Goal: Information Seeking & Learning: Learn about a topic

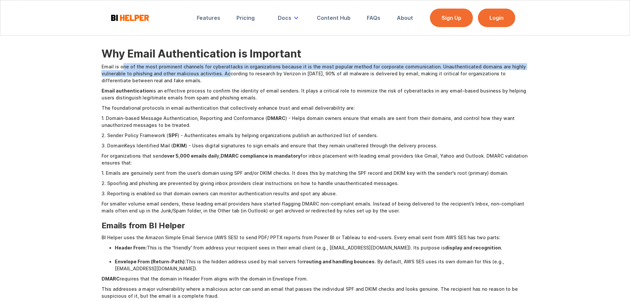
click at [224, 76] on p "Email is one of the most prominent channels for cyberattacks in organizations b…" at bounding box center [314, 73] width 427 height 21
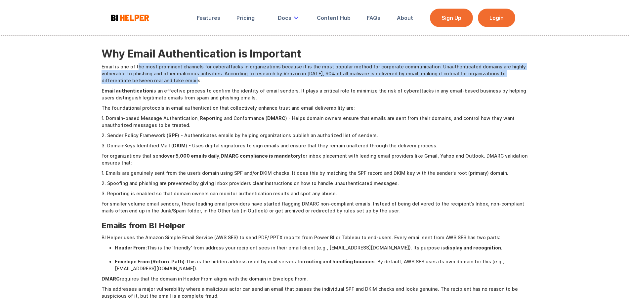
drag, startPoint x: 171, startPoint y: 80, endPoint x: 134, endPoint y: 67, distance: 39.0
click at [134, 67] on p "Email is one of the most prominent channels for cyberattacks in organizations b…" at bounding box center [314, 73] width 427 height 21
click at [252, 76] on p "Email is one of the most prominent channels for cyberattacks in organizations b…" at bounding box center [314, 73] width 427 height 21
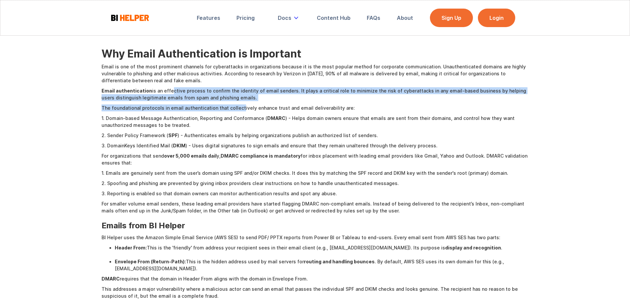
drag, startPoint x: 174, startPoint y: 91, endPoint x: 239, endPoint y: 102, distance: 65.4
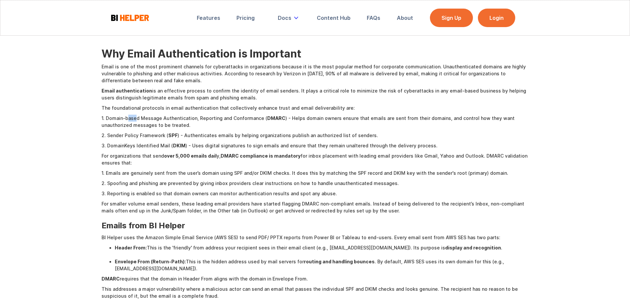
drag, startPoint x: 128, startPoint y: 120, endPoint x: 135, endPoint y: 119, distance: 7.0
click at [135, 119] on p "1. Domain-based Message Authentication, Reporting and Conformance ( DMARC ) - H…" at bounding box center [314, 122] width 427 height 14
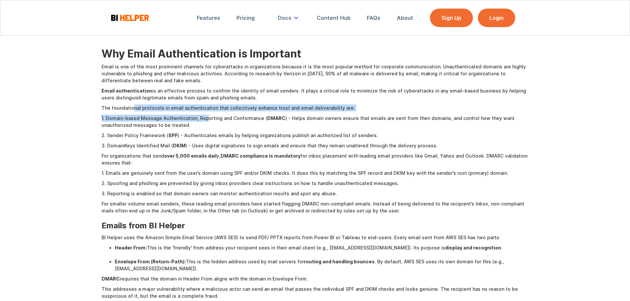
drag, startPoint x: 132, startPoint y: 110, endPoint x: 225, endPoint y: 127, distance: 95.5
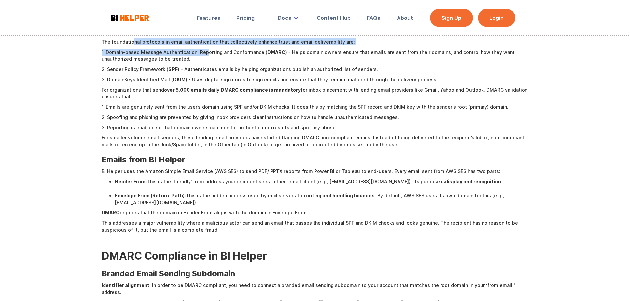
scroll to position [165, 0]
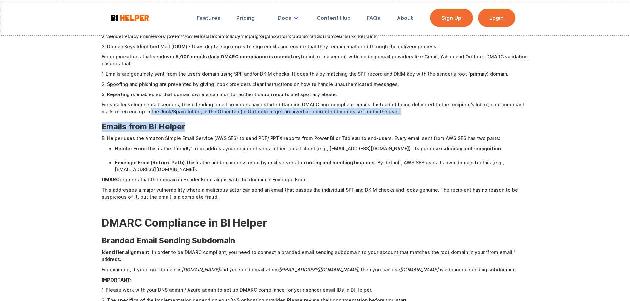
drag, startPoint x: 136, startPoint y: 110, endPoint x: 196, endPoint y: 115, distance: 60.1
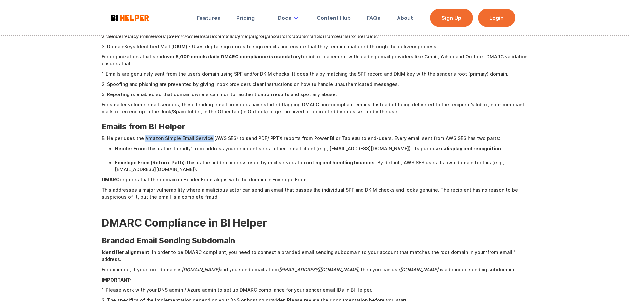
drag, startPoint x: 144, startPoint y: 138, endPoint x: 247, endPoint y: 142, distance: 102.9
click at [210, 137] on p "BI Helper uses the Amazon Simple Email Service (AWS SES) to send PDF/ PPTX repo…" at bounding box center [314, 138] width 427 height 7
drag, startPoint x: 262, startPoint y: 139, endPoint x: 337, endPoint y: 136, distance: 74.8
click at [331, 136] on p "BI Helper uses the Amazon Simple Email Service (AWS SES) to send PDF/ PPTX repo…" at bounding box center [314, 138] width 427 height 7
drag, startPoint x: 373, startPoint y: 137, endPoint x: 423, endPoint y: 134, distance: 49.6
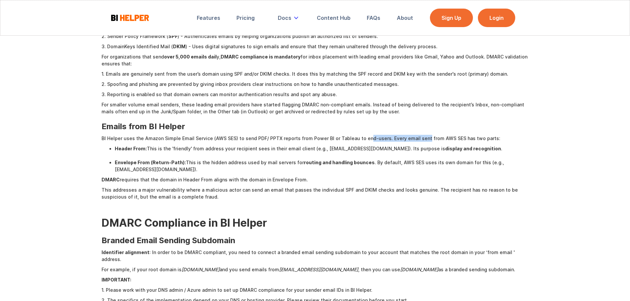
drag, startPoint x: 436, startPoint y: 136, endPoint x: 472, endPoint y: 141, distance: 36.3
click at [469, 140] on p "BI Helper uses the Amazon Simple Email Service (AWS SES) to send PDF/ PPTX repo…" at bounding box center [314, 138] width 427 height 7
drag, startPoint x: 146, startPoint y: 145, endPoint x: 191, endPoint y: 150, distance: 45.8
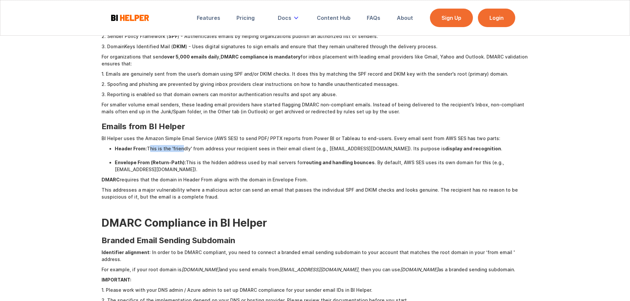
click at [186, 147] on li "Header From: This is the 'friendly' from address your recipient sees in their e…" at bounding box center [322, 152] width 414 height 14
click at [234, 177] on p "DMARC requires that the domain in Header From aligns with the domain in Envelop…" at bounding box center [314, 179] width 427 height 7
drag, startPoint x: 142, startPoint y: 181, endPoint x: 243, endPoint y: 180, distance: 100.5
click at [243, 180] on p "DMARC requires that the domain in Header From aligns with the domain in Envelop…" at bounding box center [314, 179] width 427 height 7
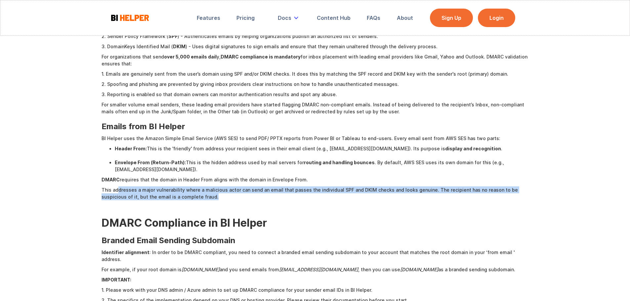
drag, startPoint x: 119, startPoint y: 190, endPoint x: 218, endPoint y: 196, distance: 99.4
click at [215, 196] on p "This addresses a major vulnerability where a malicious actor can send an email …" at bounding box center [314, 193] width 427 height 14
click at [245, 200] on p "This addresses a major vulnerability where a malicious actor can send an email …" at bounding box center [314, 193] width 427 height 14
drag, startPoint x: 240, startPoint y: 197, endPoint x: 165, endPoint y: 185, distance: 75.6
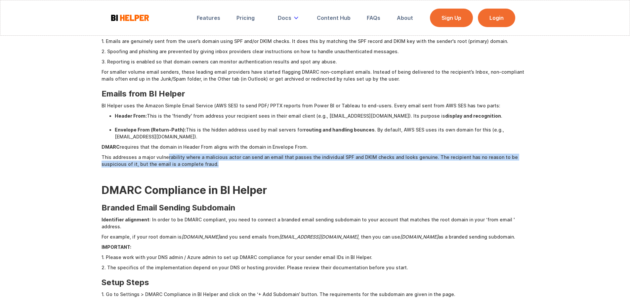
scroll to position [231, 0]
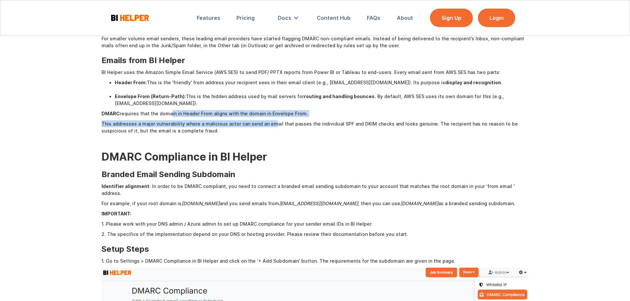
drag, startPoint x: 170, startPoint y: 114, endPoint x: 282, endPoint y: 124, distance: 112.5
click at [279, 124] on div "Why Email Authentication is Important Email is one of the most prominent channe…" at bounding box center [314, 277] width 427 height 802
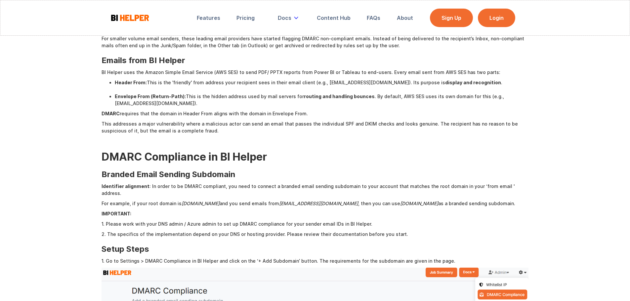
click at [287, 135] on div "Why Email Authentication is Important Email is one of the most prominent channe…" at bounding box center [314, 277] width 427 height 802
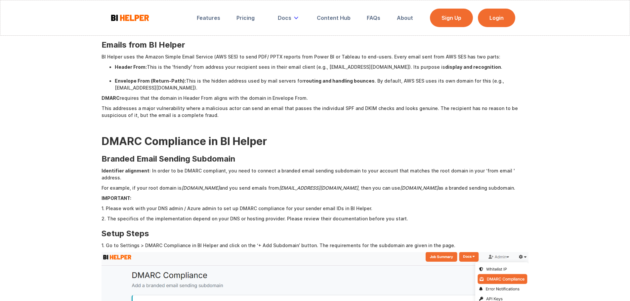
scroll to position [297, 0]
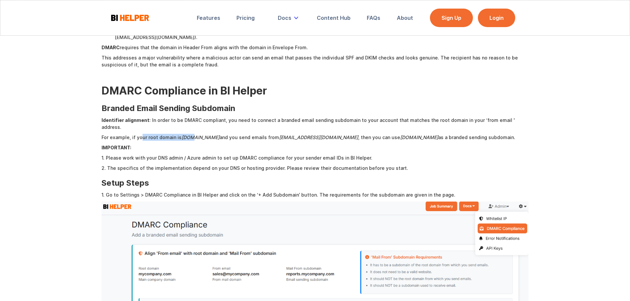
drag, startPoint x: 148, startPoint y: 128, endPoint x: 206, endPoint y: 132, distance: 57.3
click at [196, 134] on p "For example, if your root domain is [DOMAIN_NAME] and you send emails from [EMA…" at bounding box center [314, 137] width 427 height 7
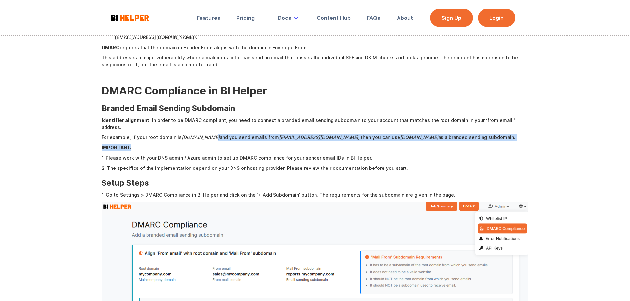
drag, startPoint x: 213, startPoint y: 133, endPoint x: 252, endPoint y: 136, distance: 39.2
click at [246, 135] on div "Why Email Authentication is Important Email is one of the most prominent channe…" at bounding box center [314, 211] width 427 height 802
click at [284, 144] on p "‍ IMPORTANT:" at bounding box center [314, 147] width 427 height 7
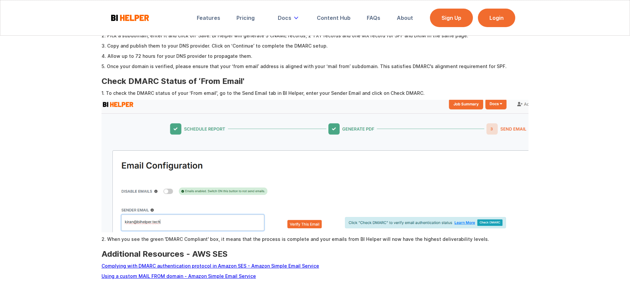
scroll to position [628, 0]
